Goal: Transaction & Acquisition: Book appointment/travel/reservation

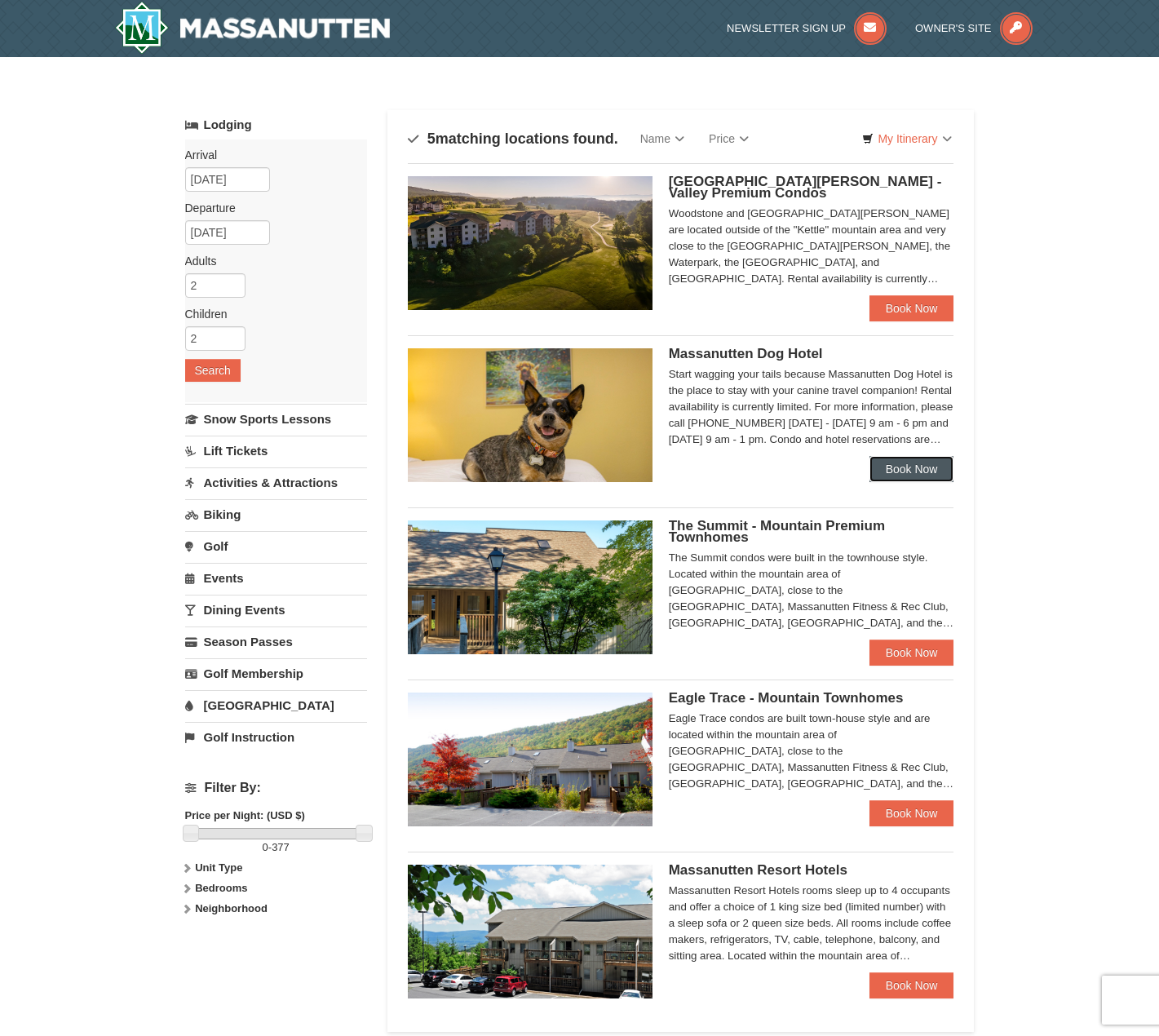
click at [934, 470] on link "Book Now" at bounding box center [912, 469] width 85 height 26
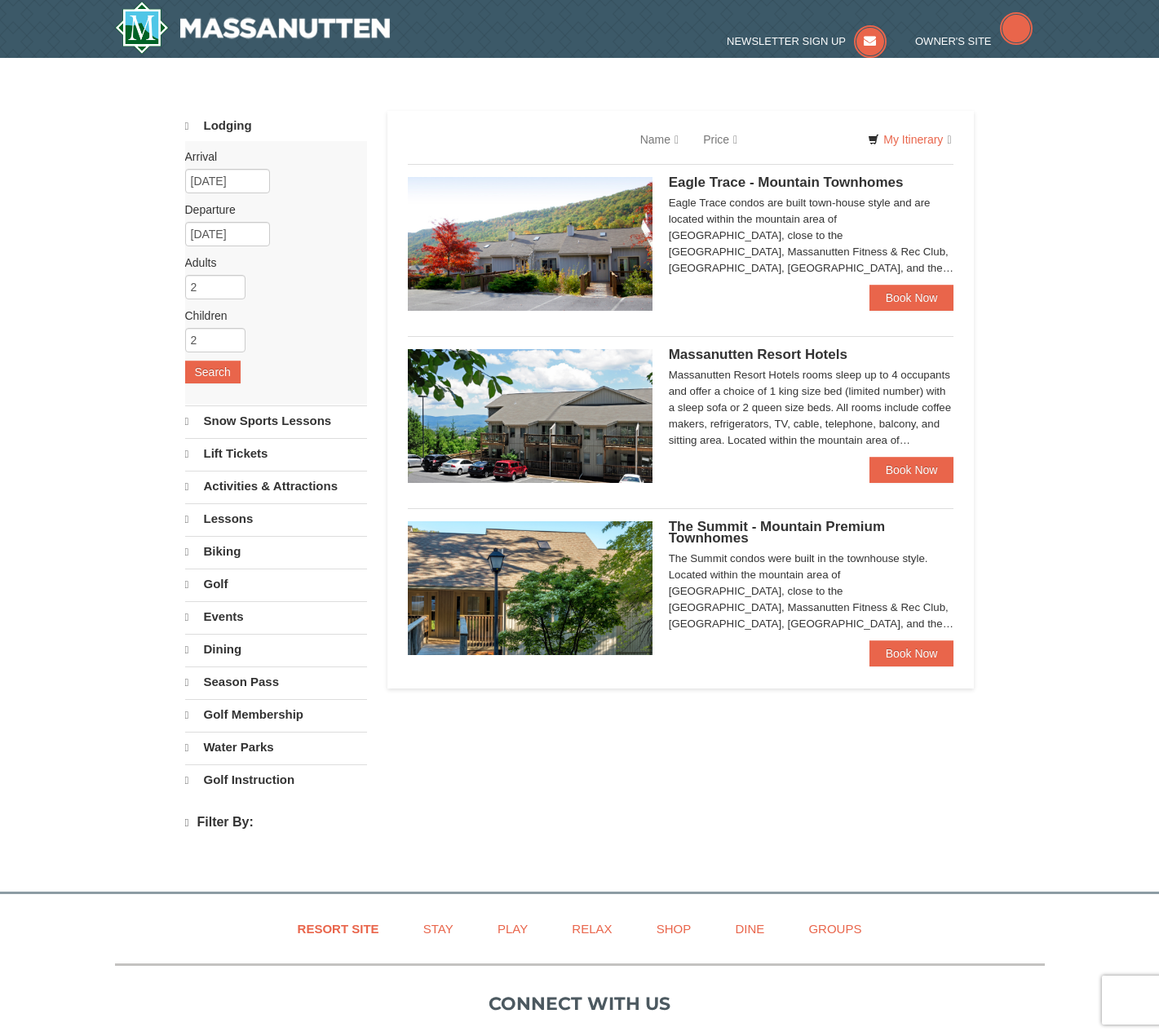
select select "9"
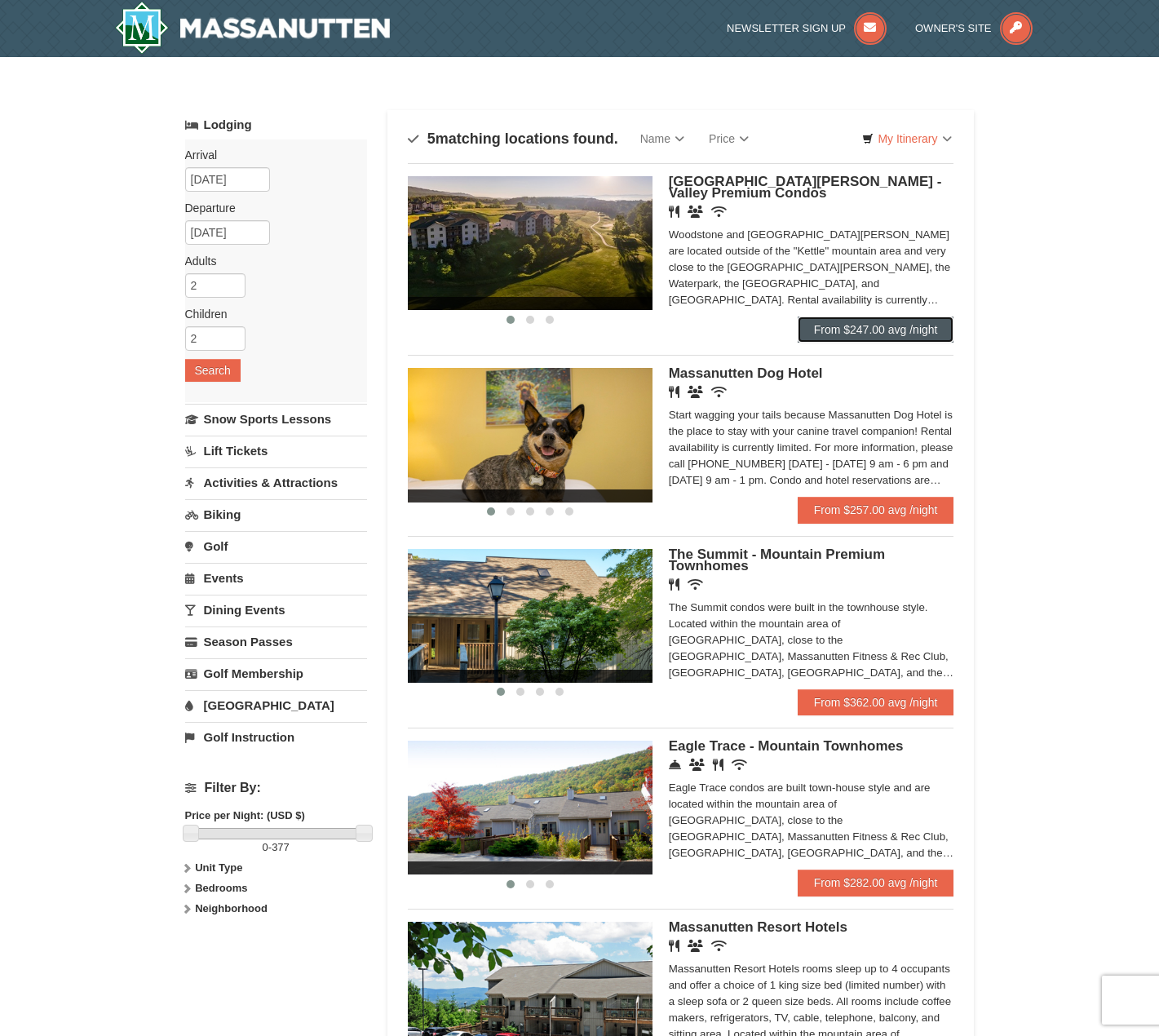
click at [894, 338] on link "From $247.00 avg /night" at bounding box center [876, 329] width 156 height 26
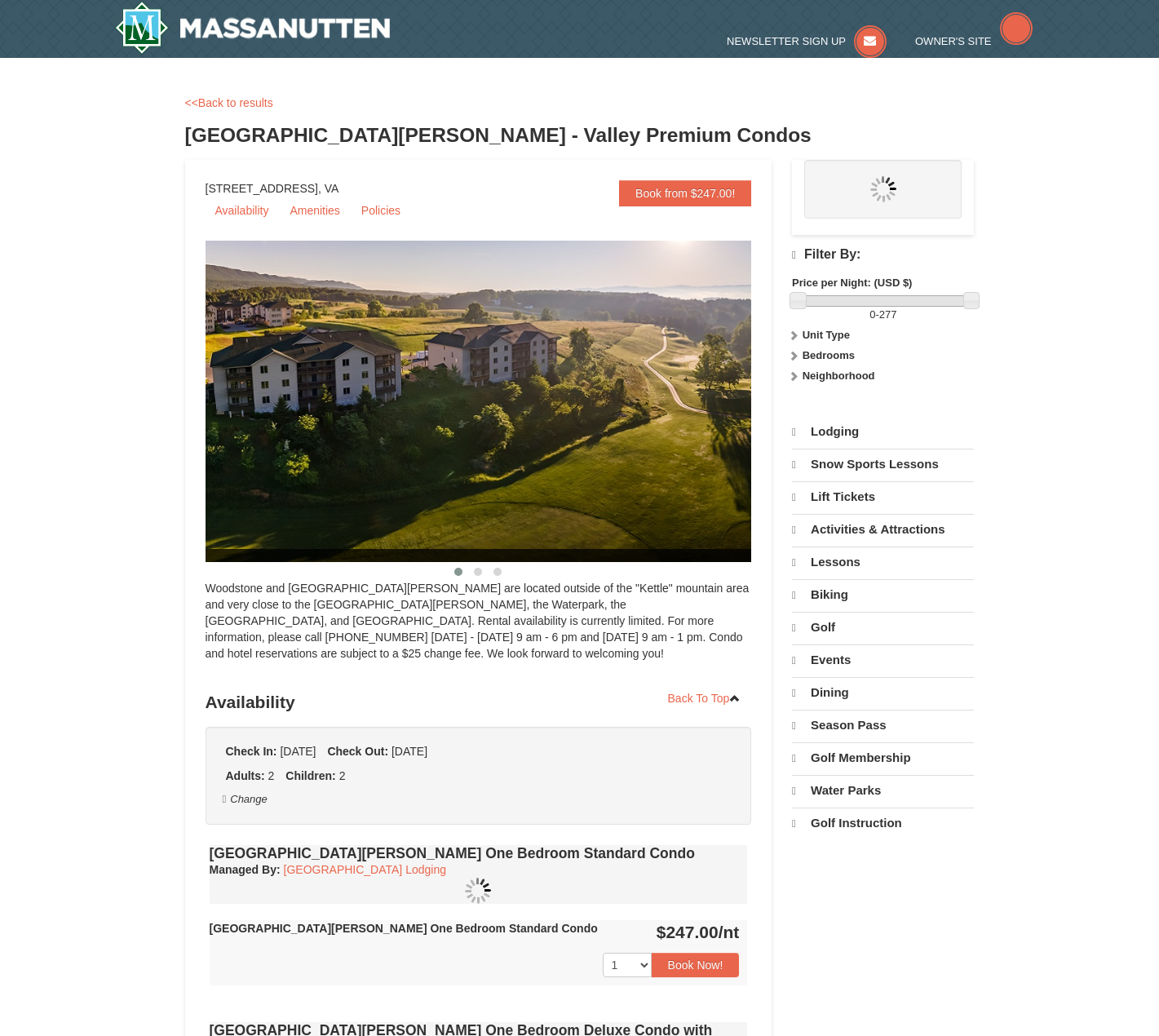
select select "9"
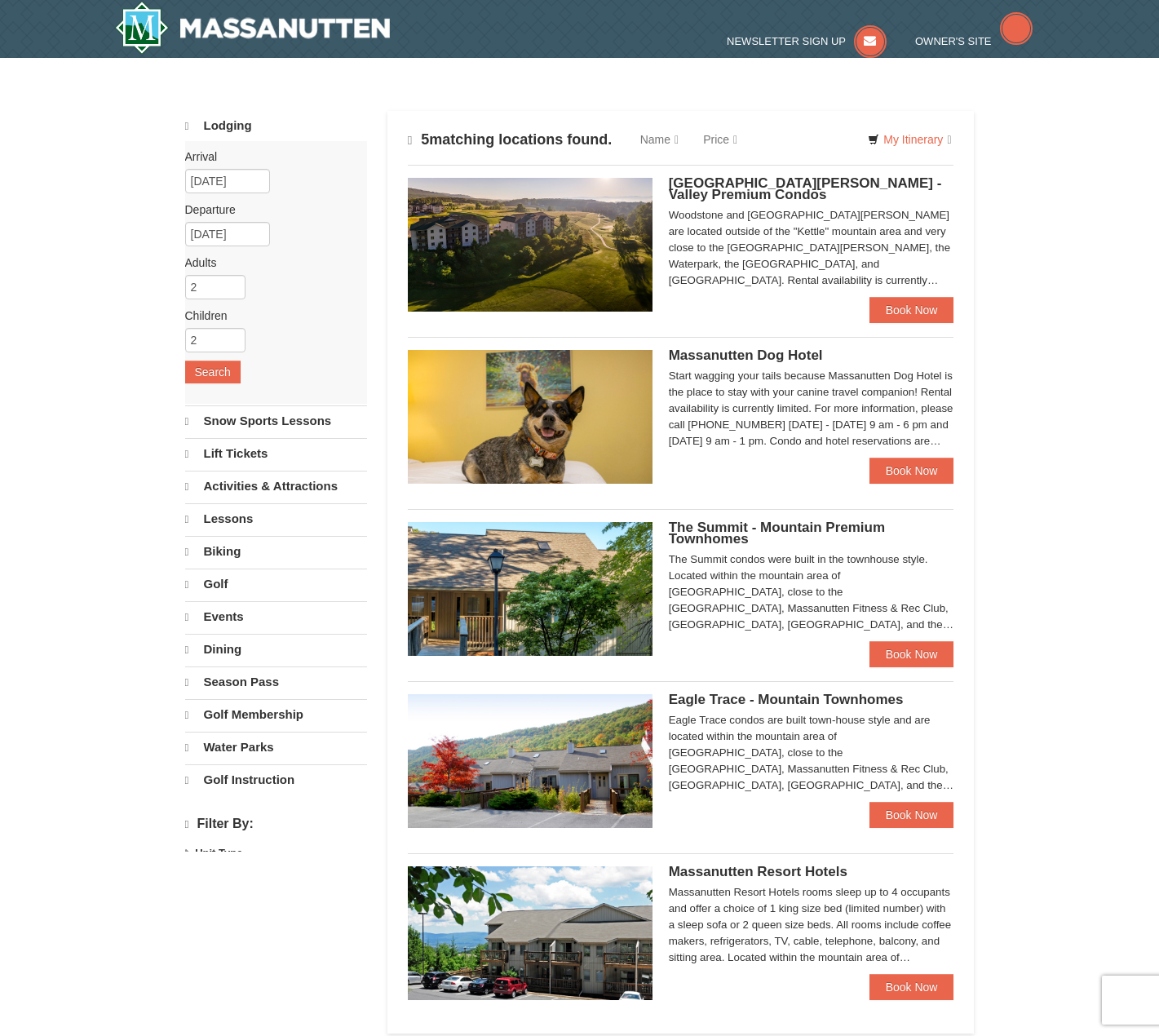
select select "9"
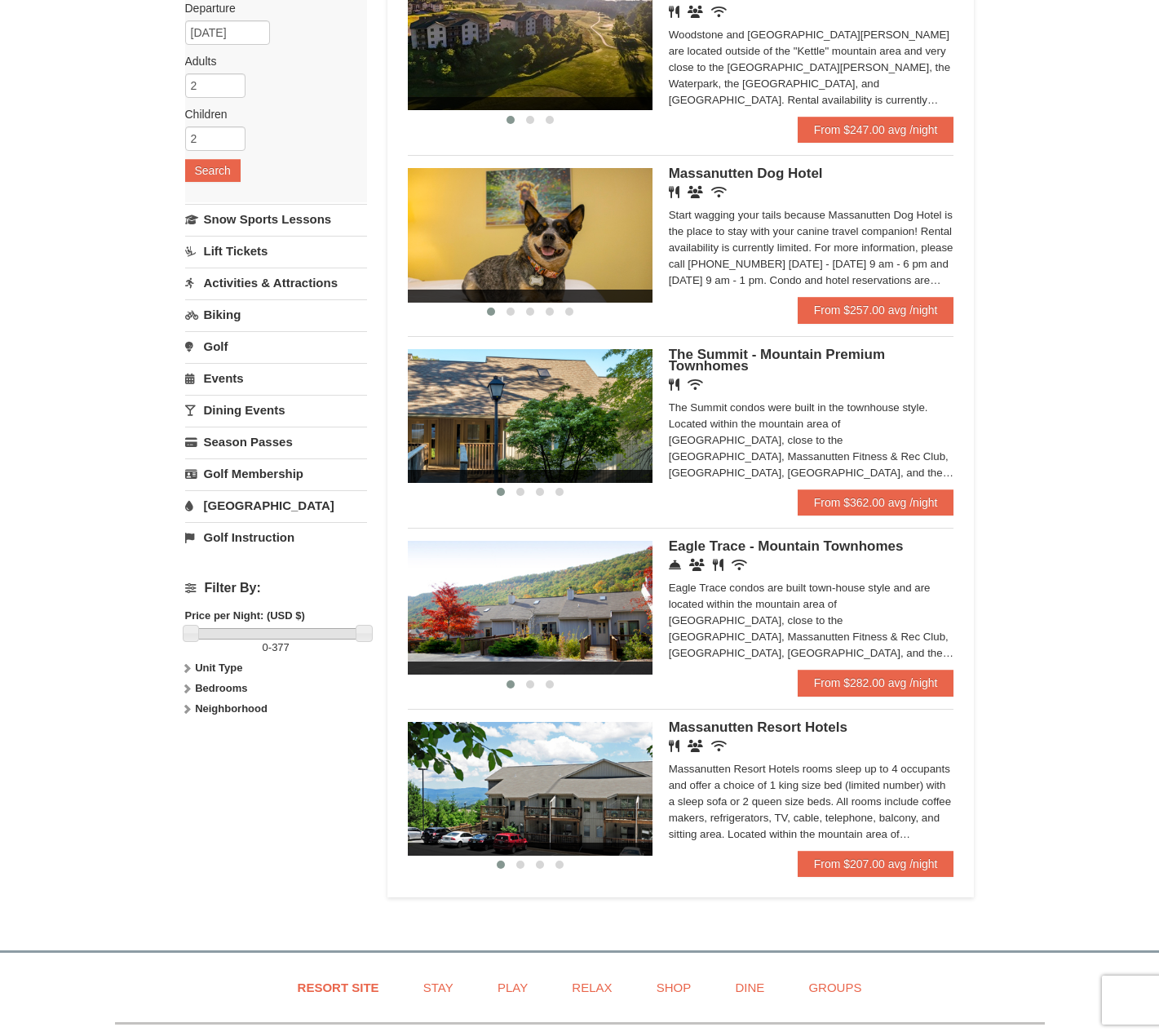
scroll to position [245, 0]
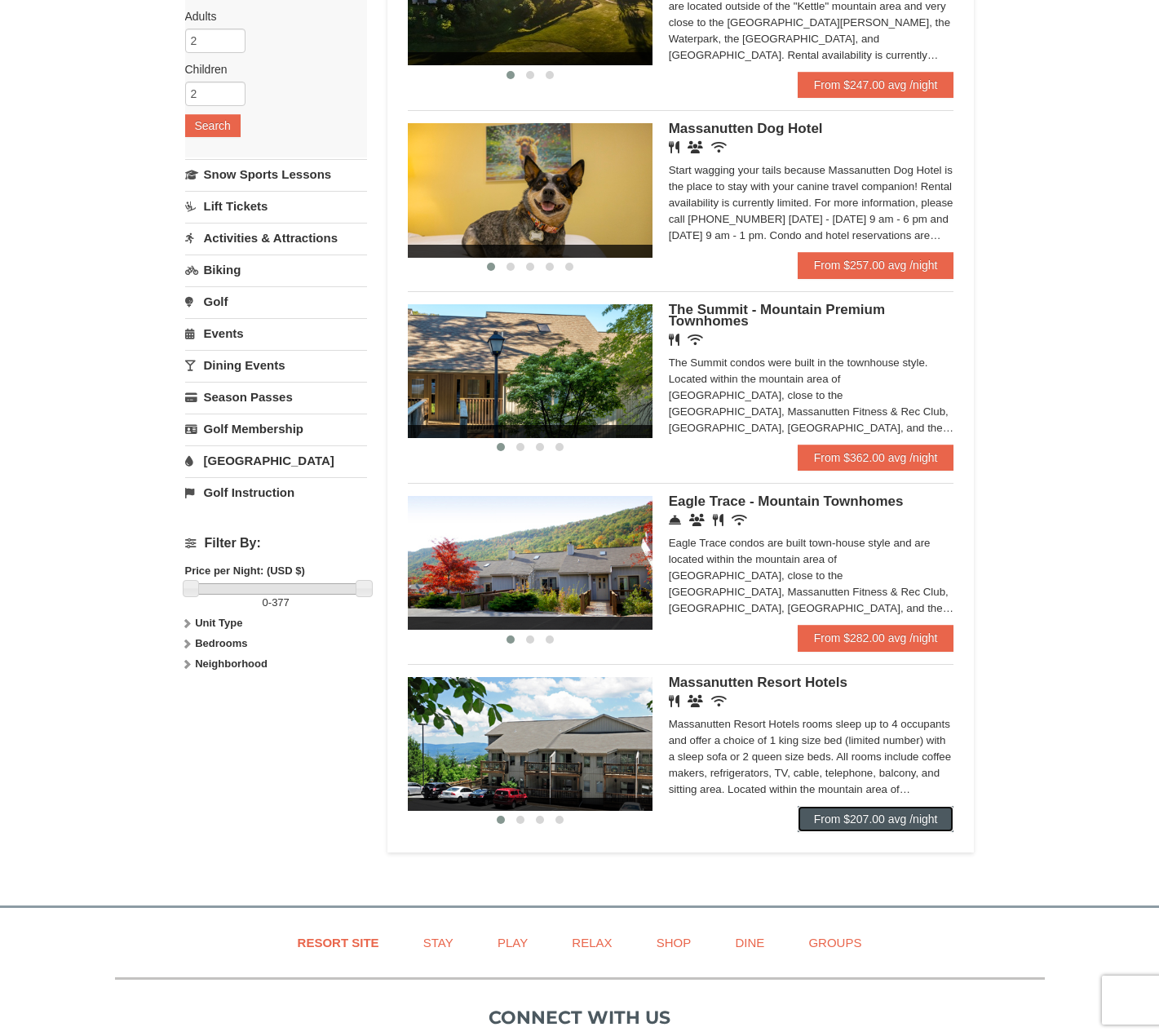
click at [872, 812] on link "From $207.00 avg /night" at bounding box center [876, 819] width 156 height 26
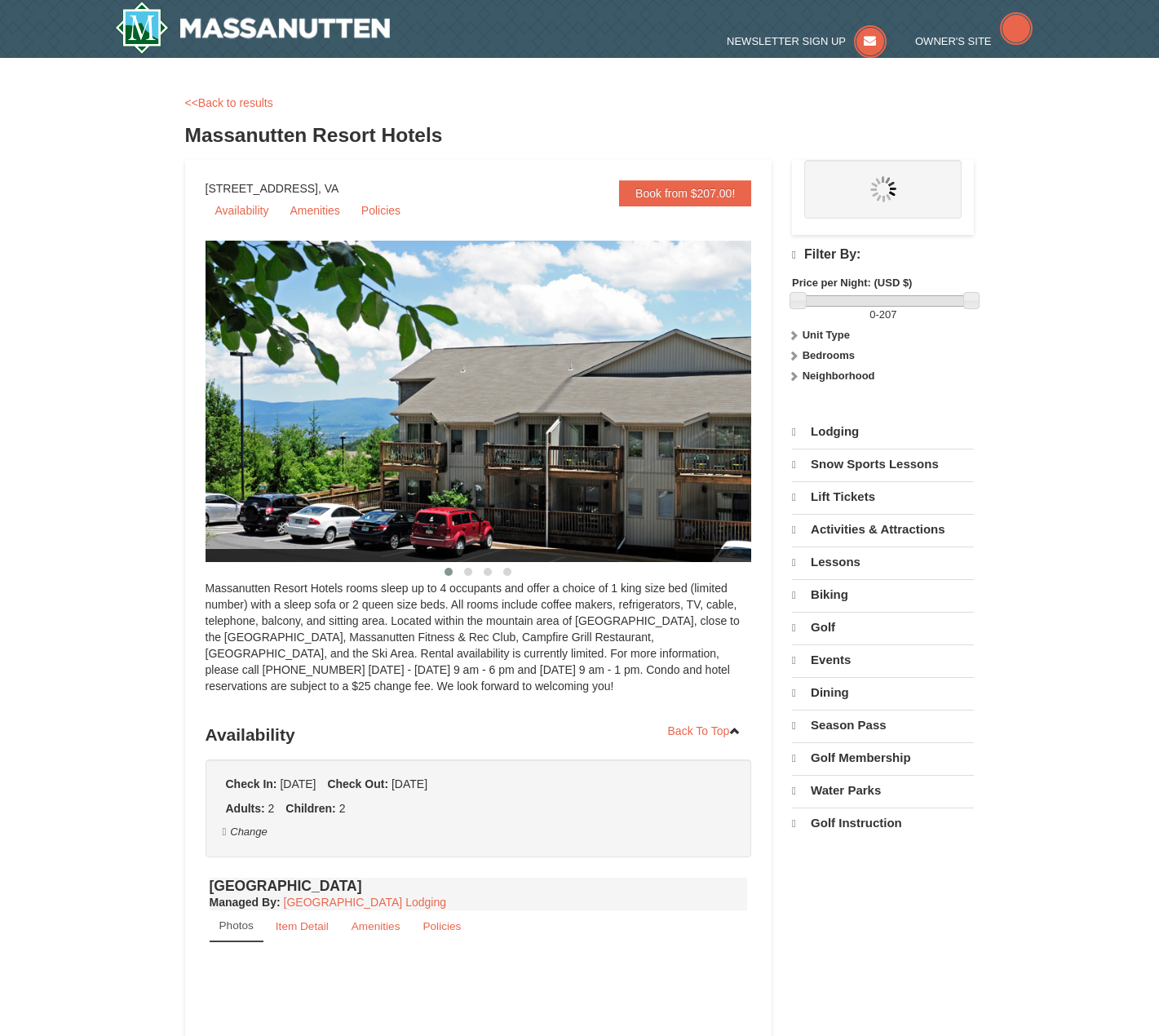
select select "9"
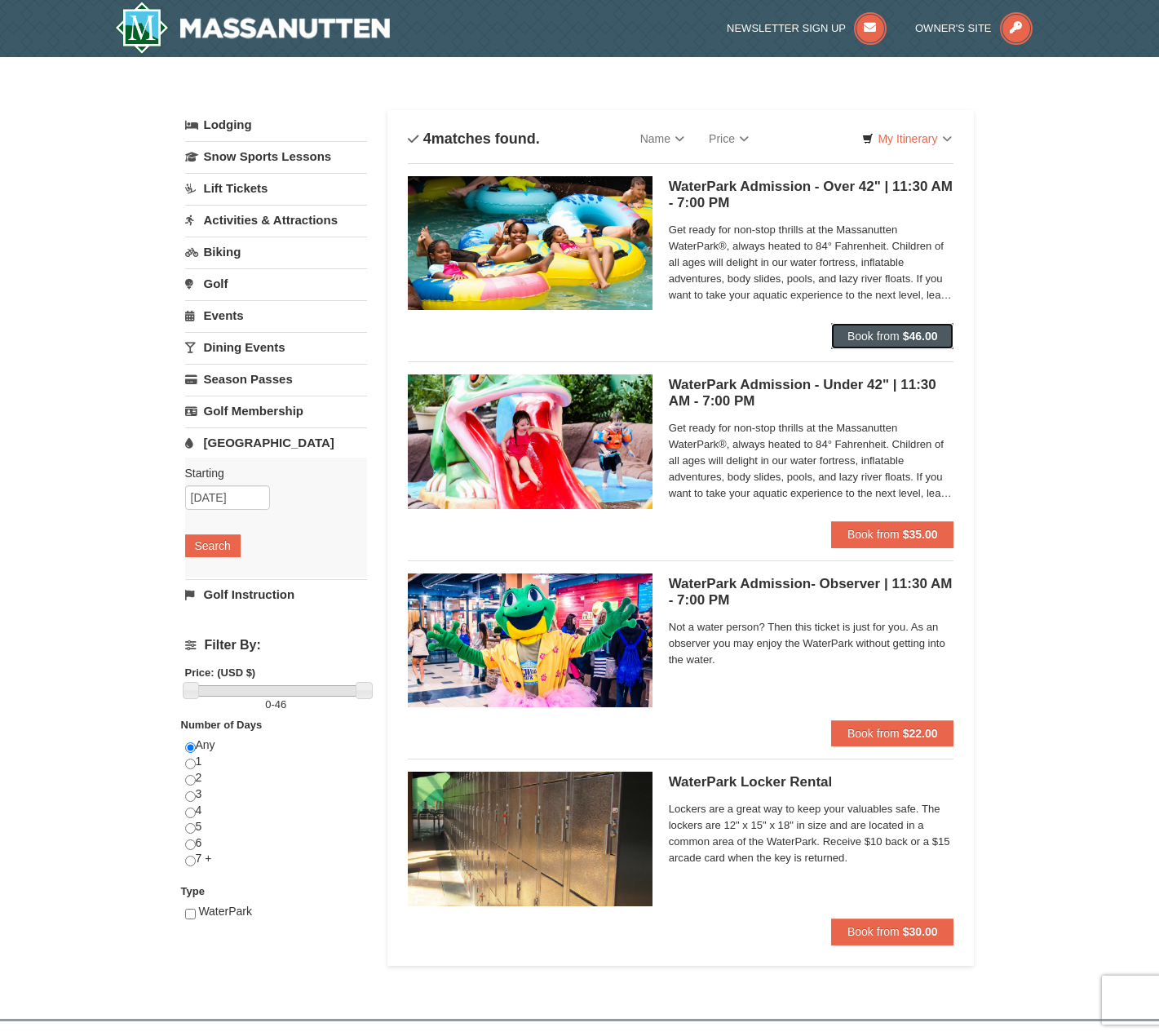
click at [912, 335] on strong "$46.00" at bounding box center [921, 336] width 35 height 13
